Goal: Find contact information: Find contact information

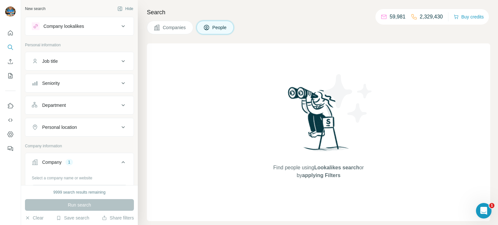
scroll to position [180, 0]
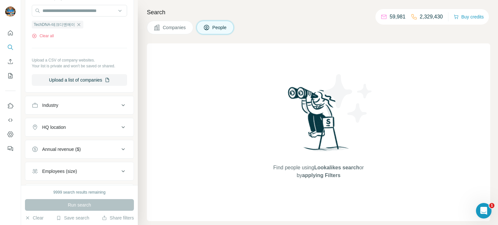
click at [77, 22] on icon "button" at bounding box center [78, 24] width 5 height 5
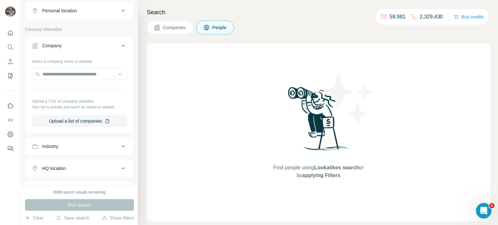
scroll to position [110, 0]
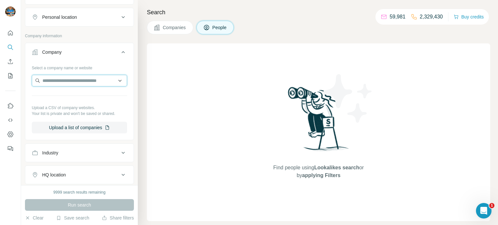
click at [68, 79] on input "text" at bounding box center [79, 81] width 95 height 12
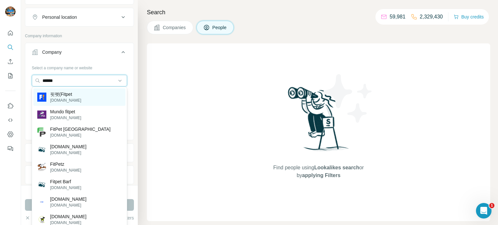
type input "******"
click at [84, 101] on div "핏펫(Fitpet [DOMAIN_NAME]" at bounding box center [79, 98] width 92 height 18
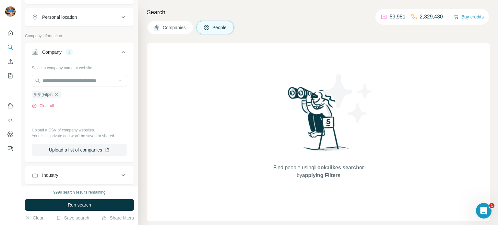
click at [83, 204] on span "Run search" at bounding box center [79, 205] width 23 height 6
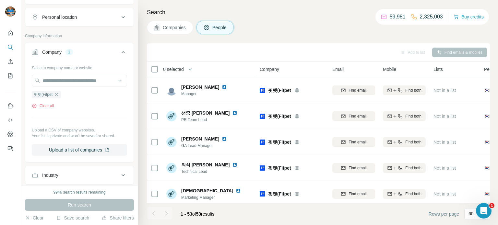
scroll to position [315, 0]
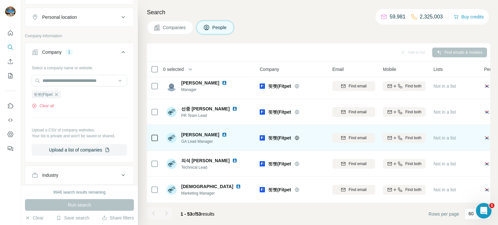
click at [238, 144] on div "[PERSON_NAME] GA Lead Manager" at bounding box center [209, 138] width 86 height 18
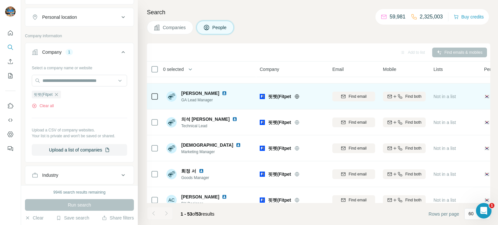
scroll to position [365, 0]
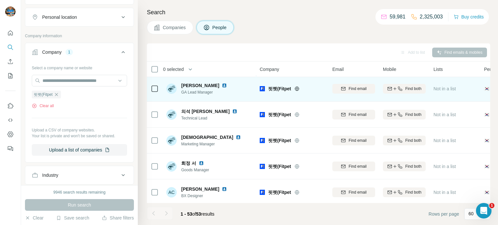
click at [191, 84] on span "[PERSON_NAME]" at bounding box center [200, 85] width 38 height 6
click at [222, 85] on img at bounding box center [224, 85] width 5 height 5
click at [422, 87] on div "Find both" at bounding box center [404, 89] width 43 height 6
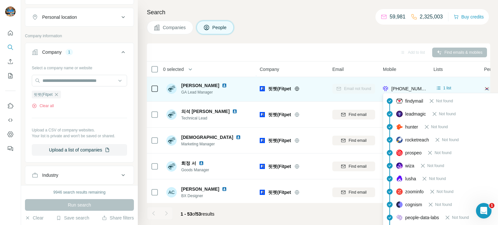
click at [409, 89] on span "[PHONE_NUMBER]" at bounding box center [412, 88] width 41 height 5
click at [416, 90] on span "[PHONE_NUMBER]" at bounding box center [412, 88] width 41 height 5
copy span "821047277002"
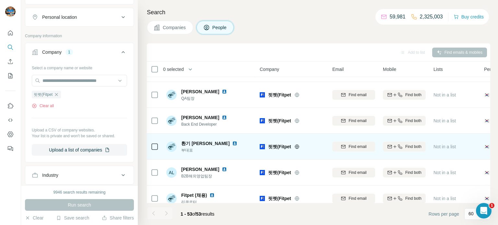
scroll to position [1215, 0]
click at [415, 147] on span "Find both" at bounding box center [414, 147] width 16 height 6
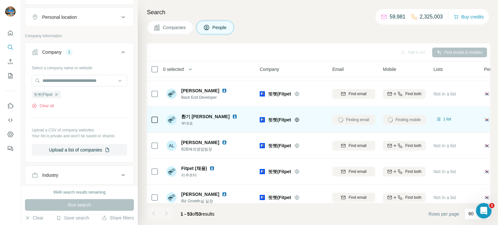
scroll to position [1249, 0]
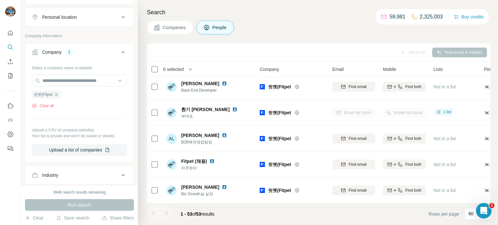
click at [322, 36] on div "Search Companies People Add to list Find emails & mobiles 0 selected People Com…" at bounding box center [318, 112] width 360 height 225
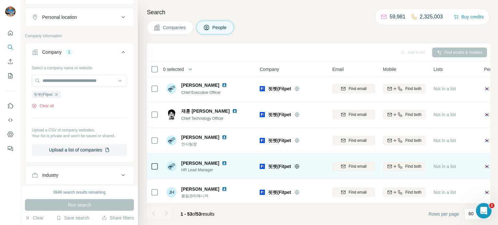
scroll to position [0, 0]
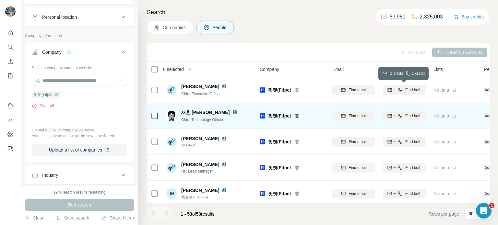
drag, startPoint x: 403, startPoint y: 89, endPoint x: 374, endPoint y: 104, distance: 32.5
click at [403, 90] on div "Find both" at bounding box center [404, 90] width 43 height 6
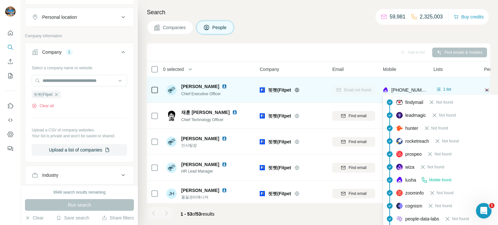
click at [405, 88] on span "[PHONE_NUMBER]" at bounding box center [412, 90] width 41 height 5
copy span "821085040740"
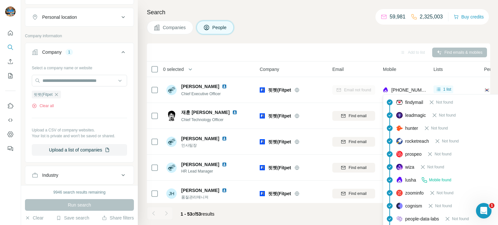
click at [348, 54] on div "Add to list Find emails & mobiles" at bounding box center [318, 52] width 337 height 11
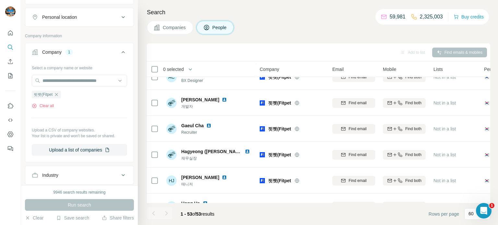
scroll to position [478, 0]
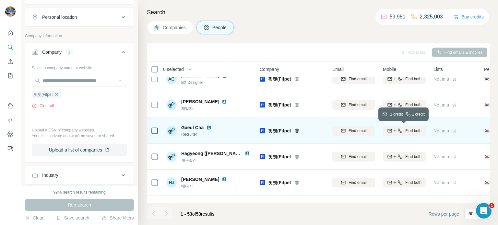
drag, startPoint x: 421, startPoint y: 130, endPoint x: 332, endPoint y: 142, distance: 90.3
click at [421, 130] on span "Find both" at bounding box center [414, 131] width 16 height 6
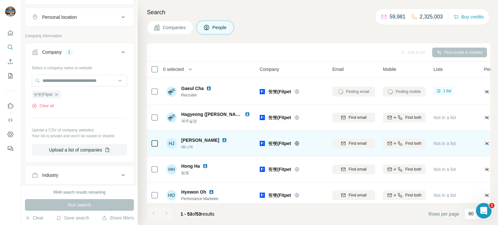
scroll to position [521, 0]
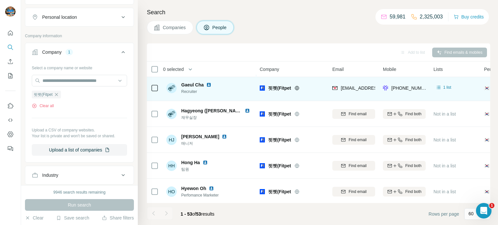
click at [208, 85] on img at bounding box center [208, 84] width 5 height 5
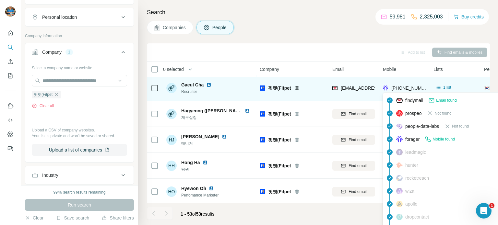
click at [408, 88] on span "[PHONE_NUMBER]" at bounding box center [412, 88] width 41 height 5
copy span "821030141251"
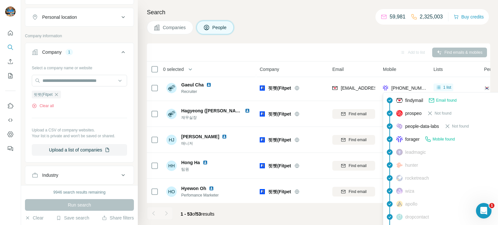
click at [363, 57] on div "Add to list Find emails & mobiles" at bounding box center [318, 52] width 337 height 11
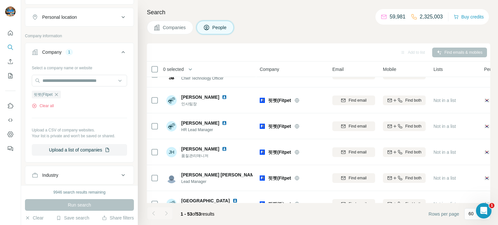
scroll to position [0, 0]
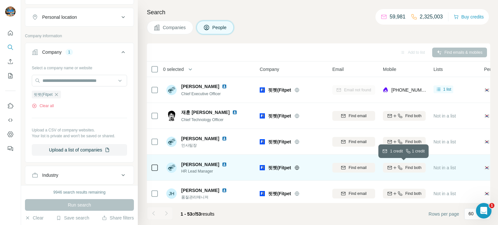
click at [391, 168] on icon "button" at bounding box center [390, 167] width 4 height 3
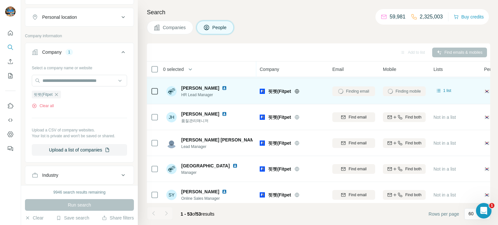
scroll to position [80, 0]
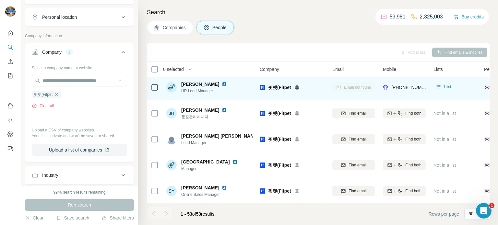
click at [222, 85] on img at bounding box center [224, 84] width 5 height 5
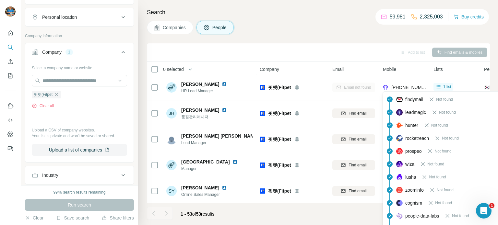
click at [408, 88] on span "[PHONE_NUMBER]" at bounding box center [412, 87] width 41 height 5
copy span "821075119296"
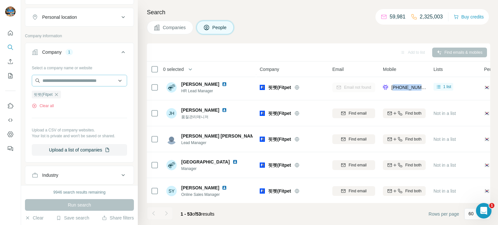
drag, startPoint x: 57, startPoint y: 94, endPoint x: 74, endPoint y: 79, distance: 21.8
click at [57, 94] on icon "button" at bounding box center [56, 94] width 5 height 5
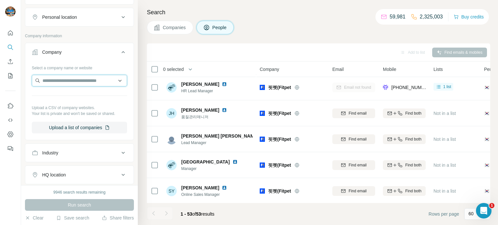
click at [74, 83] on input "text" at bounding box center [79, 81] width 95 height 12
click at [77, 80] on input "********" at bounding box center [79, 81] width 95 height 12
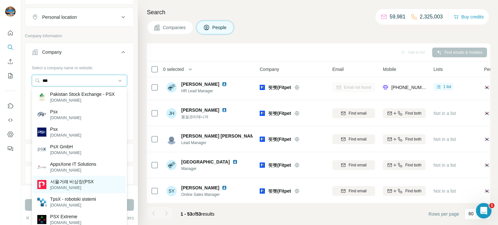
type input "***"
click at [68, 180] on p "서울거래 비상장(PSX" at bounding box center [72, 182] width 44 height 6
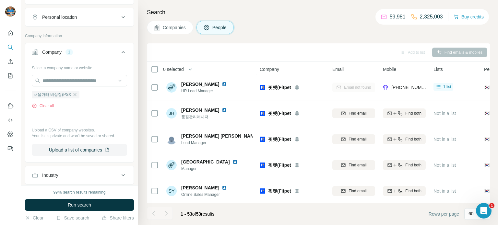
drag, startPoint x: 90, startPoint y: 206, endPoint x: 93, endPoint y: 159, distance: 47.1
click at [90, 206] on span "Run search" at bounding box center [79, 205] width 23 height 6
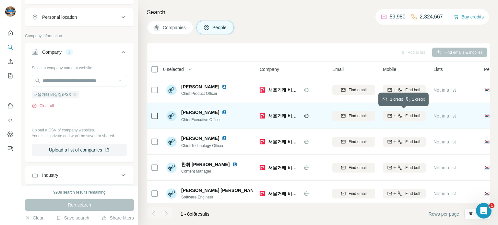
click at [398, 115] on icon "button" at bounding box center [400, 116] width 5 height 5
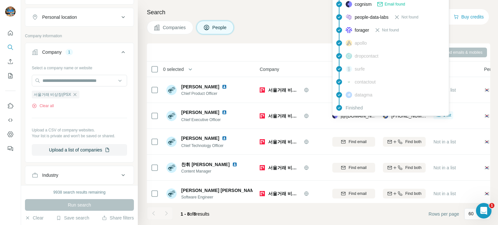
click at [368, 115] on div "findymail Not found leadmagic Not found hunter Not found rocketreach Mobile fou…" at bounding box center [391, 4] width 117 height 224
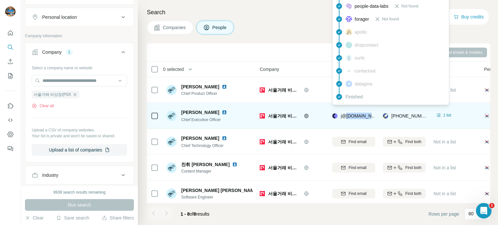
drag, startPoint x: 368, startPoint y: 115, endPoint x: 352, endPoint y: 116, distance: 16.2
click at [352, 116] on span "j@[DOMAIN_NAME]" at bounding box center [362, 116] width 42 height 5
copy span "j@[DOMAIN_NAME]"
